Goal: Entertainment & Leisure: Consume media (video, audio)

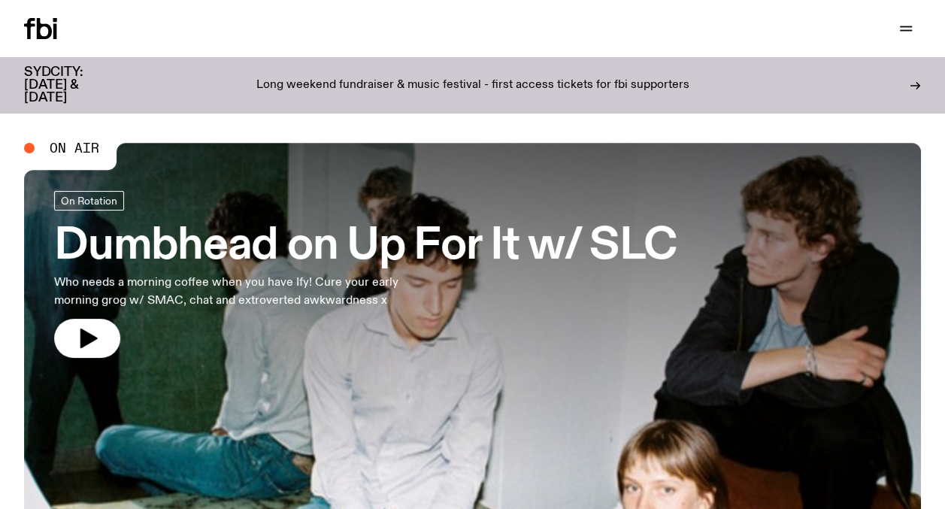
click at [907, 35] on icon "button" at bounding box center [906, 29] width 18 height 18
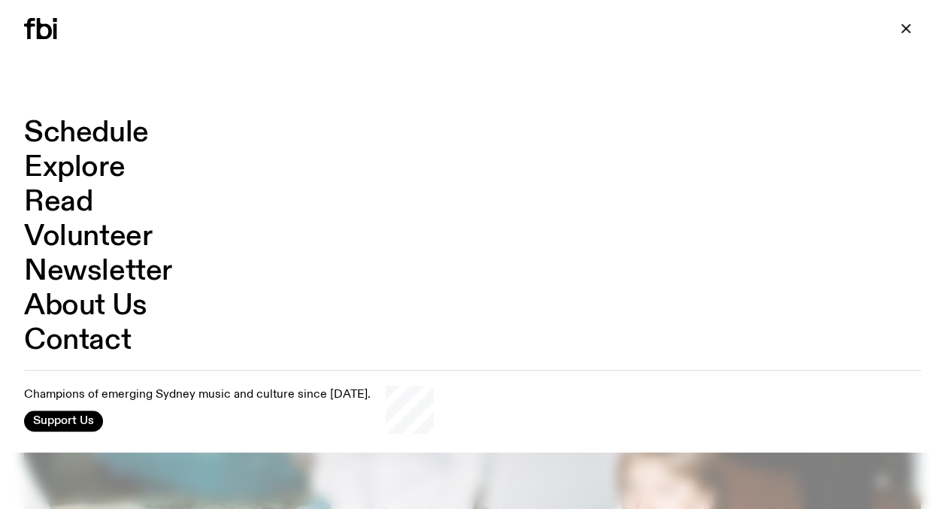
click at [98, 136] on link "Schedule" at bounding box center [86, 133] width 125 height 29
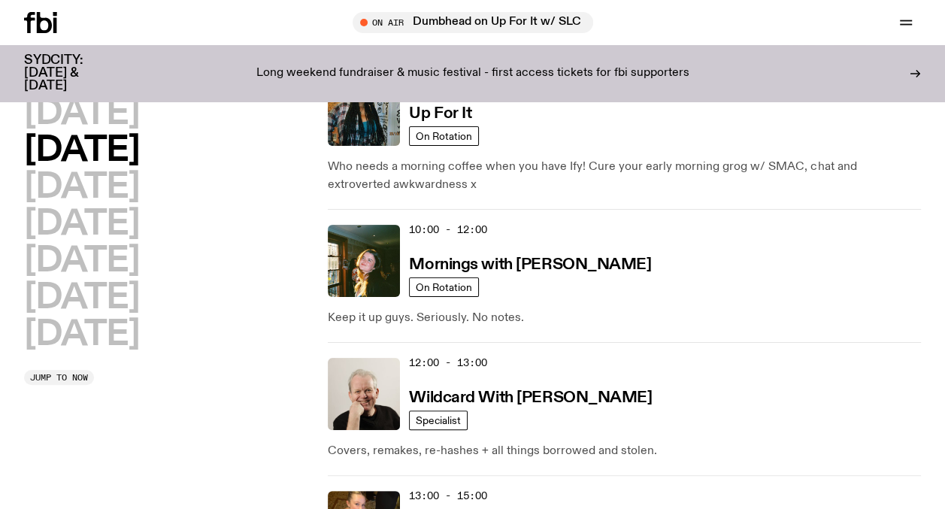
scroll to position [213, 0]
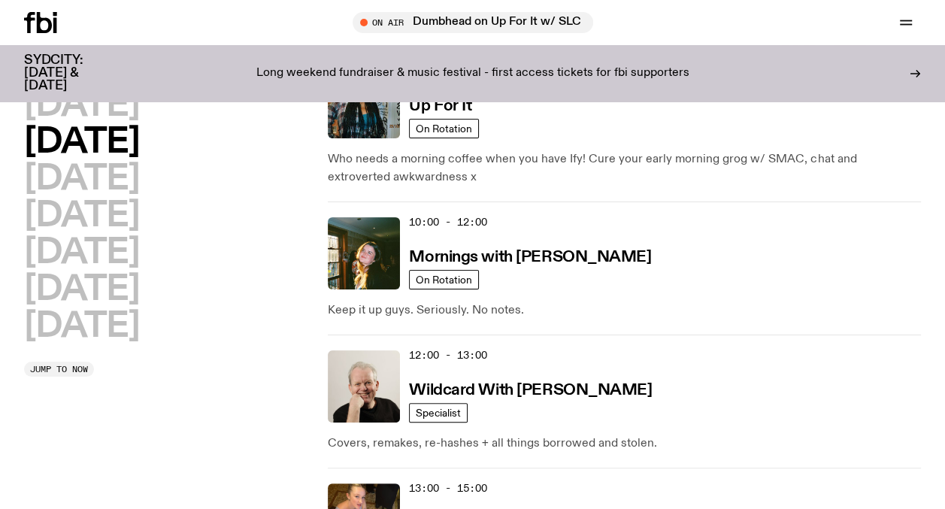
click at [579, 261] on h3 "Mornings with [PERSON_NAME]" at bounding box center [530, 257] width 242 height 16
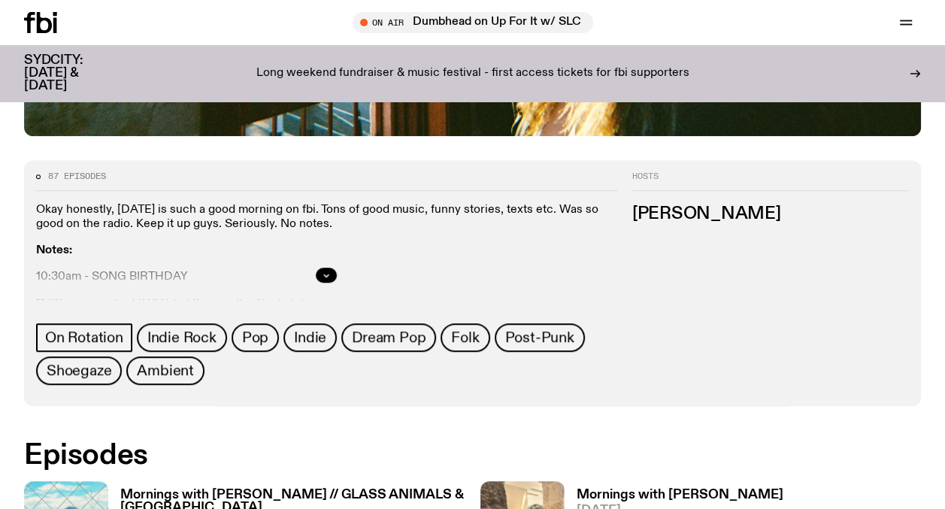
scroll to position [665, 0]
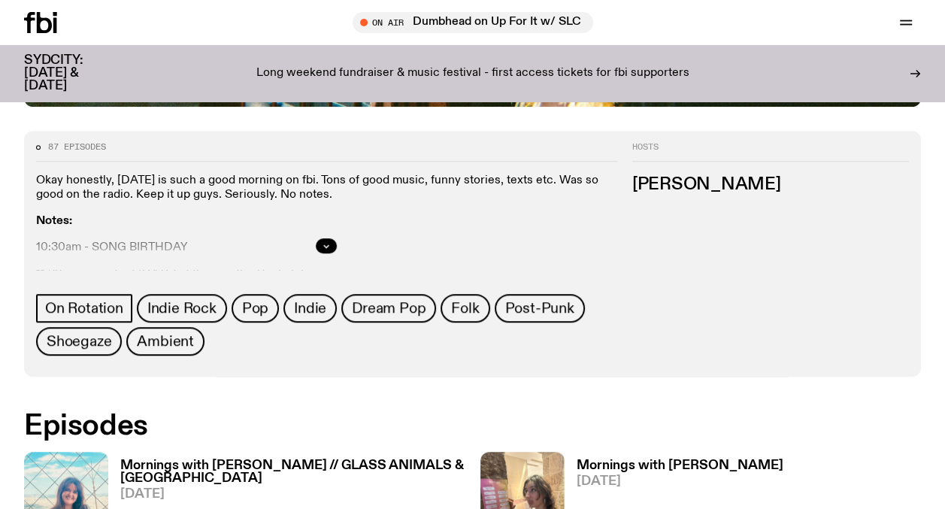
click at [171, 459] on h3 "Mornings with [PERSON_NAME] // GLASS ANIMALS & [GEOGRAPHIC_DATA]" at bounding box center [292, 472] width 345 height 26
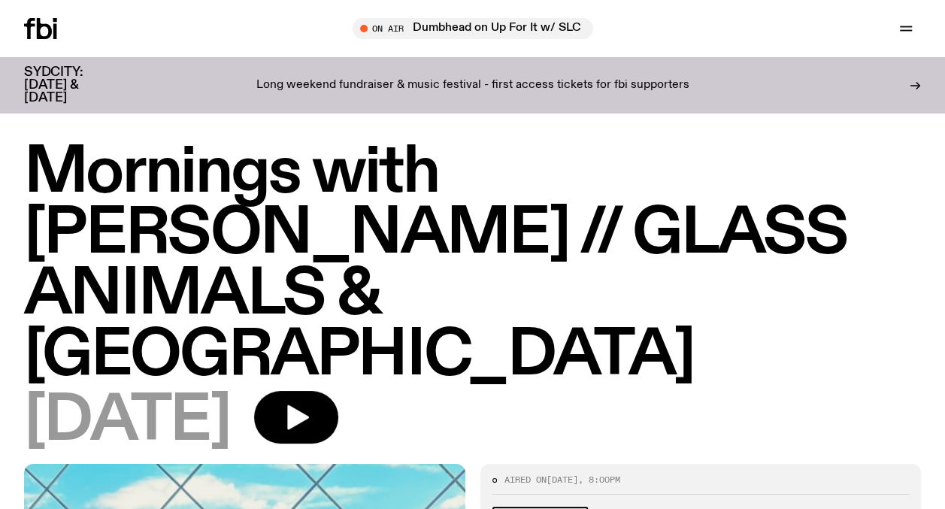
click at [311, 402] on icon "button" at bounding box center [296, 417] width 30 height 30
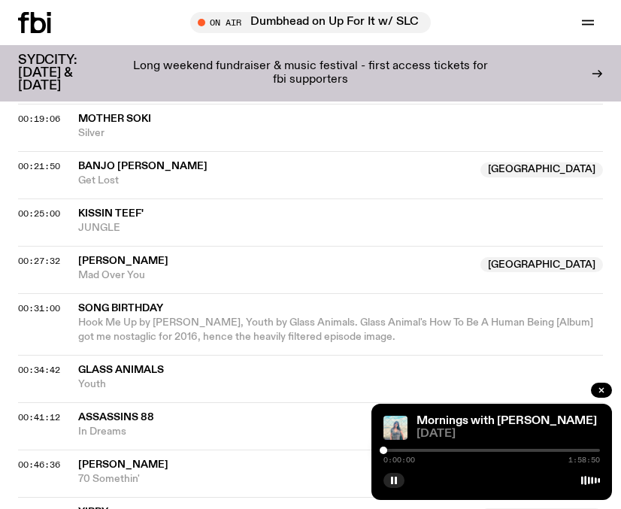
scroll to position [816, 0]
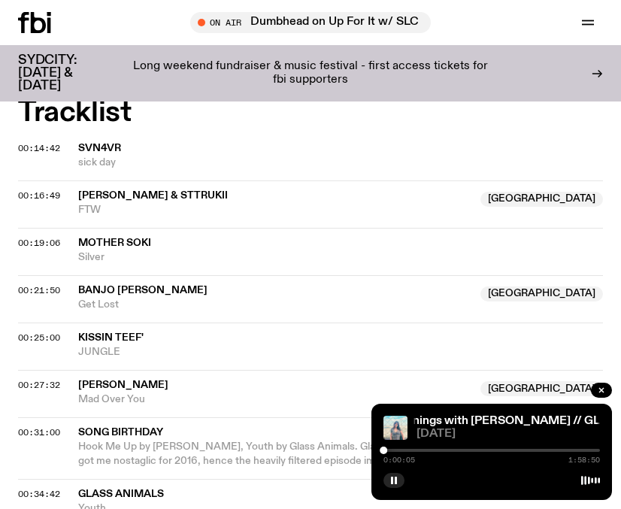
click at [396, 485] on button "button" at bounding box center [393, 480] width 21 height 15
click at [397, 484] on button "button" at bounding box center [393, 480] width 21 height 15
